Goal: Find specific page/section: Find specific page/section

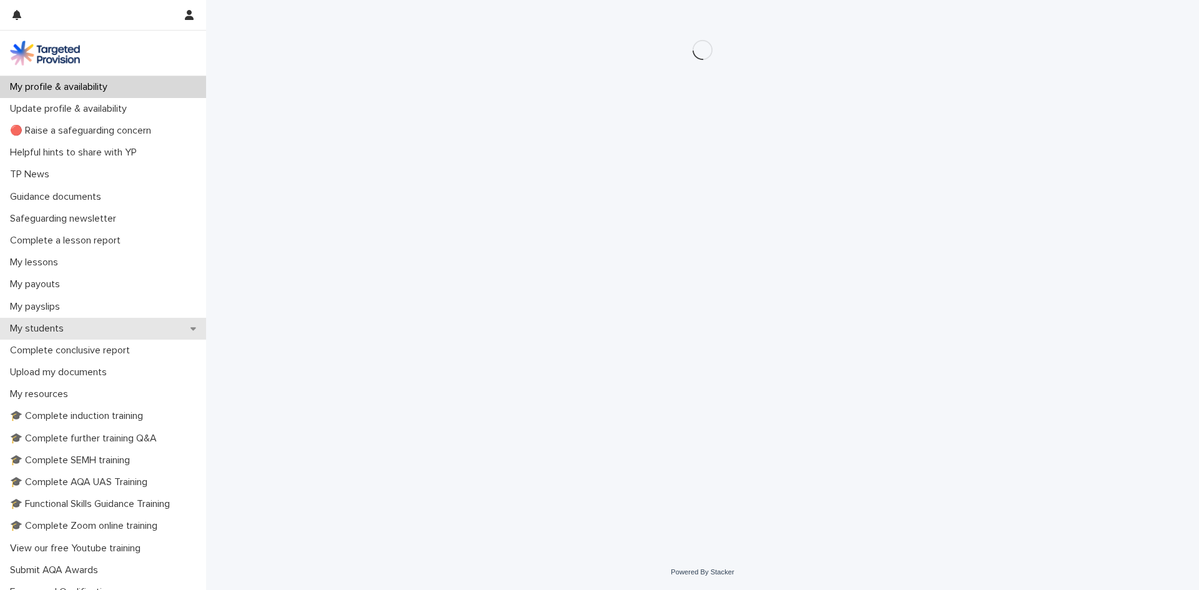
click at [117, 328] on div "My students" at bounding box center [103, 329] width 206 height 22
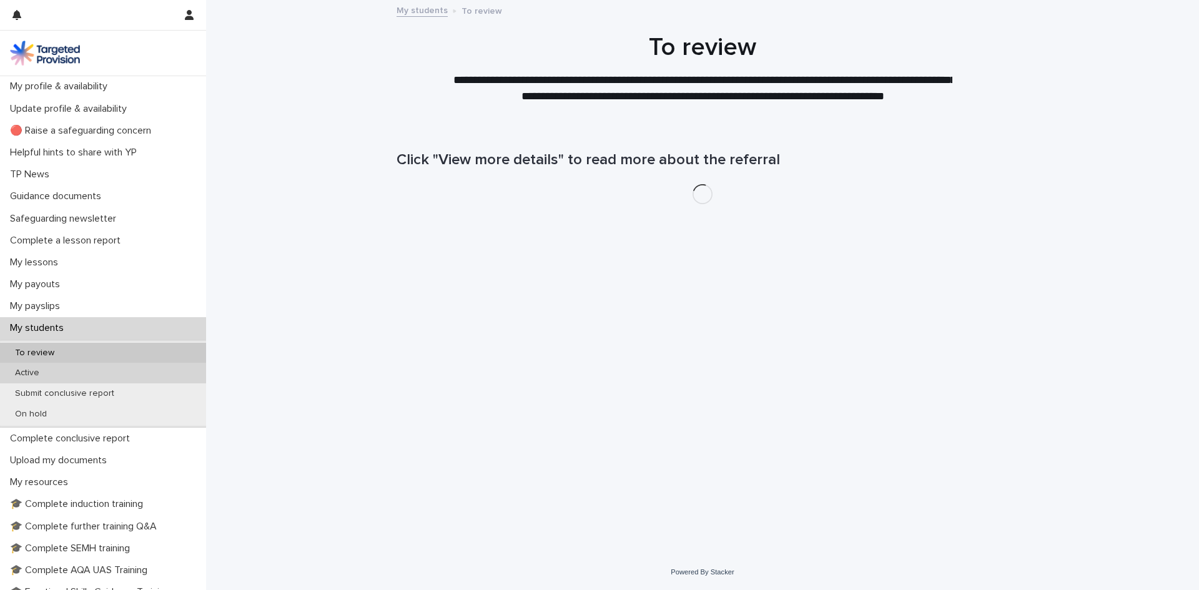
click at [81, 371] on div "Active" at bounding box center [103, 373] width 206 height 21
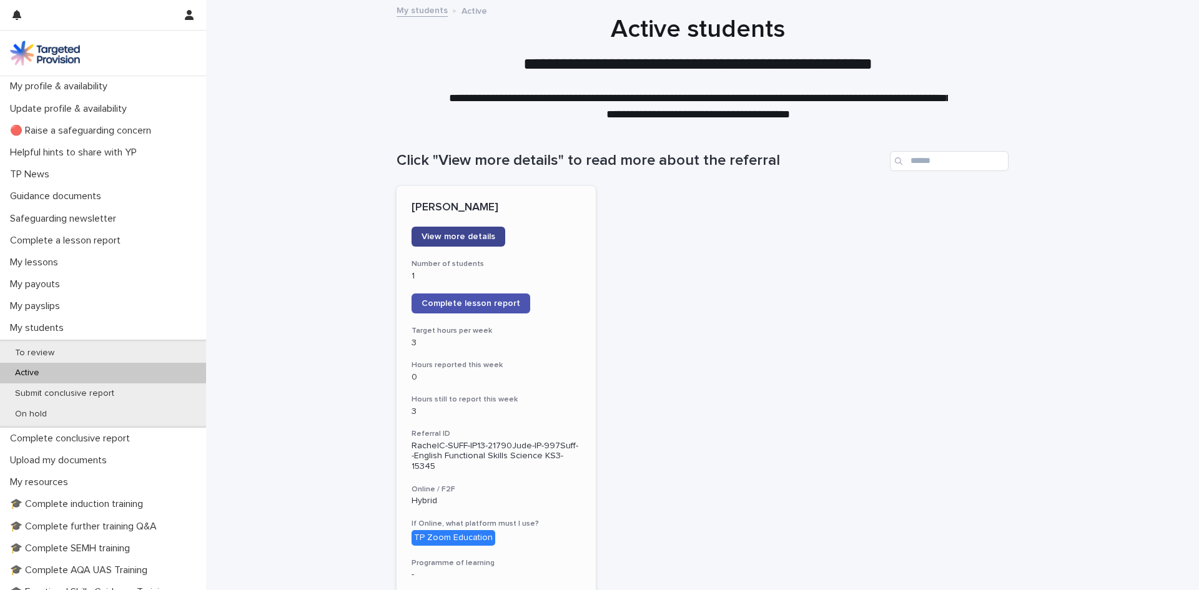
click at [470, 237] on span "View more details" at bounding box center [459, 236] width 74 height 9
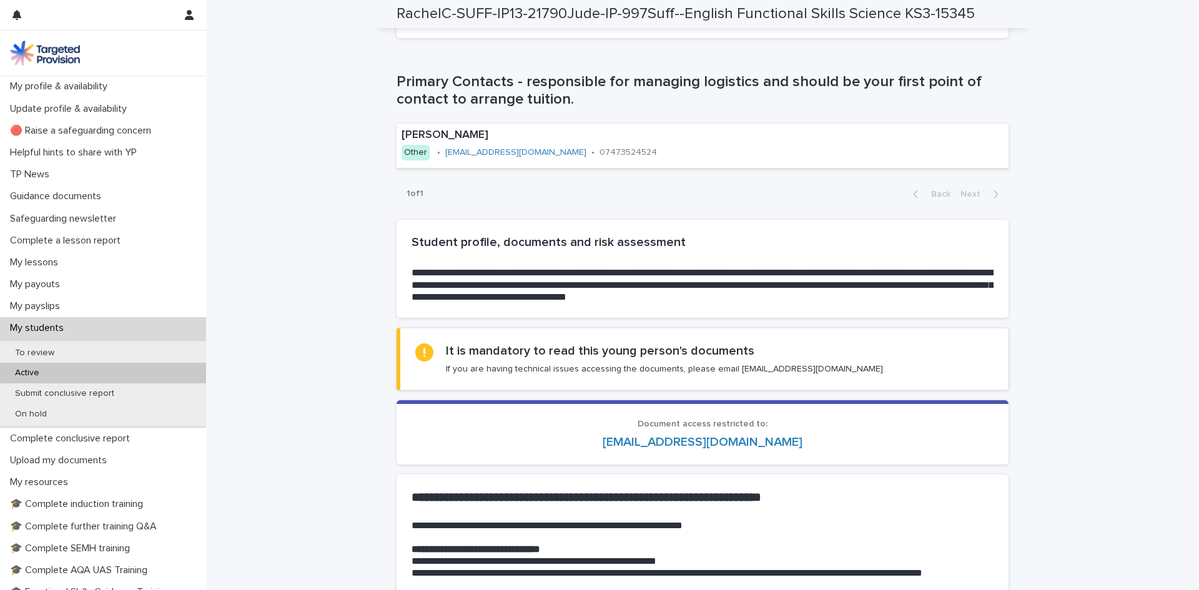
scroll to position [821, 0]
